Goal: Information Seeking & Learning: Learn about a topic

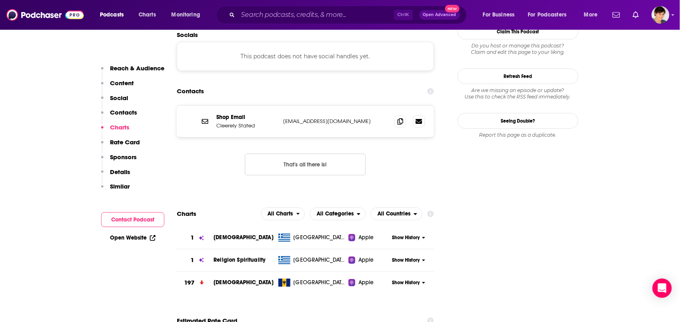
scroll to position [705, 0]
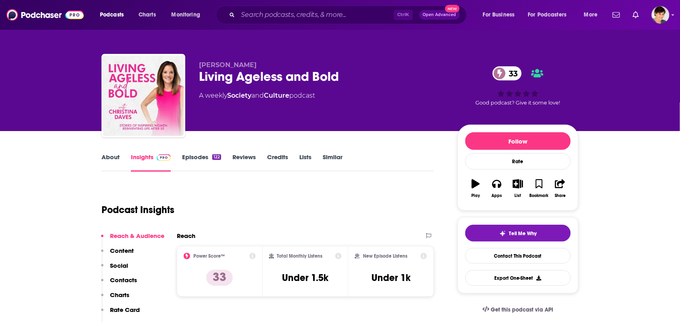
click at [118, 159] on link "About" at bounding box center [110, 162] width 18 height 19
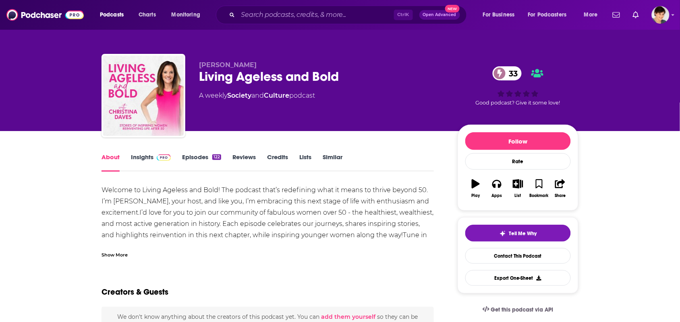
click at [205, 254] on div "Show More" at bounding box center [267, 252] width 332 height 14
